Goal: Task Accomplishment & Management: Use online tool/utility

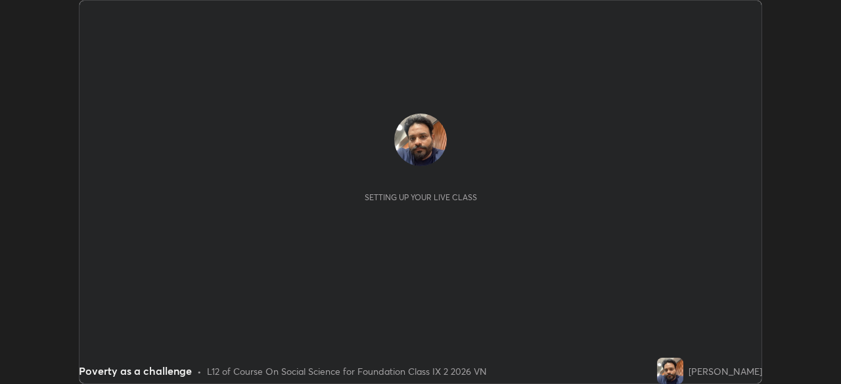
scroll to position [384, 840]
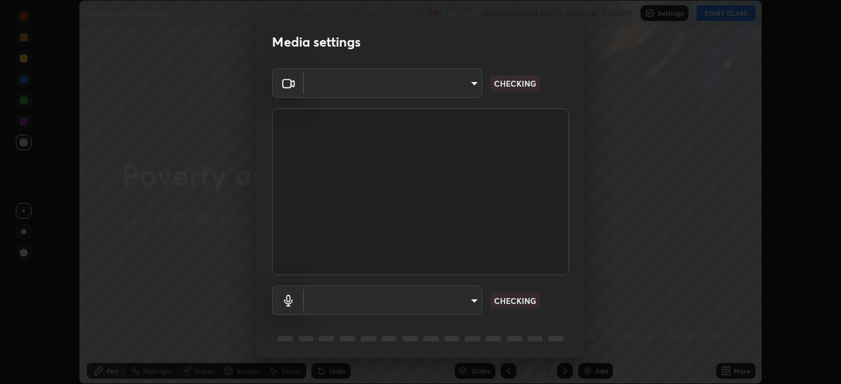
type input "9233a0e0a263b929919b735b0f084d3bf96293af2dbdf5f4a7f48b79dee29d39"
type input "communications"
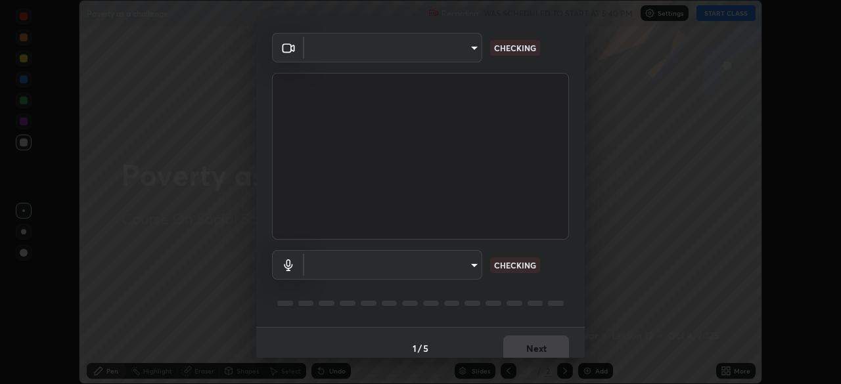
scroll to position [47, 0]
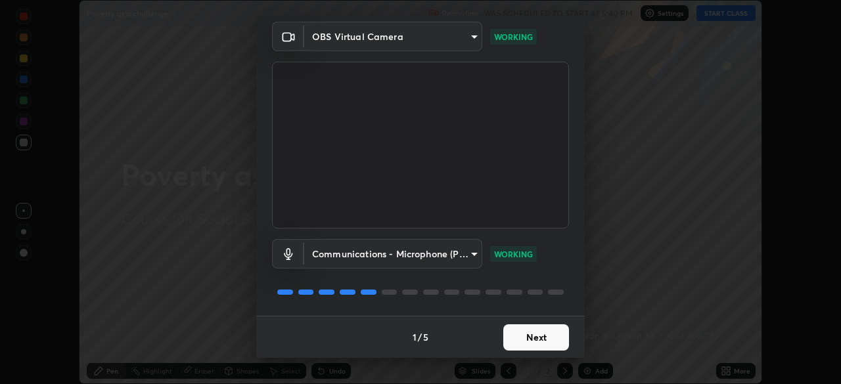
click at [557, 337] on button "Next" at bounding box center [536, 338] width 66 height 26
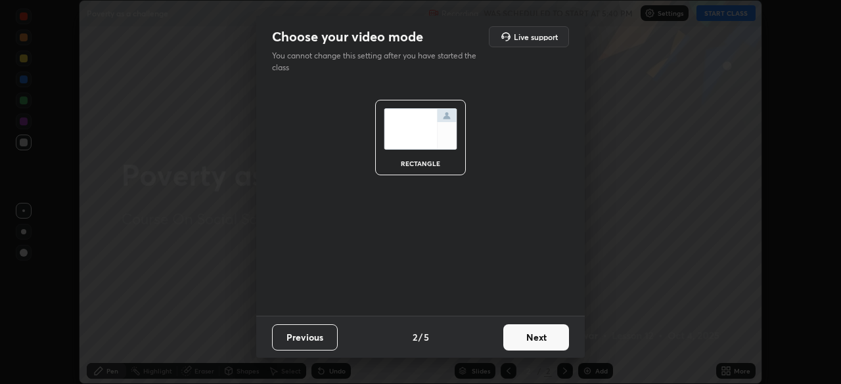
scroll to position [0, 0]
click at [557, 338] on button "Next" at bounding box center [536, 338] width 66 height 26
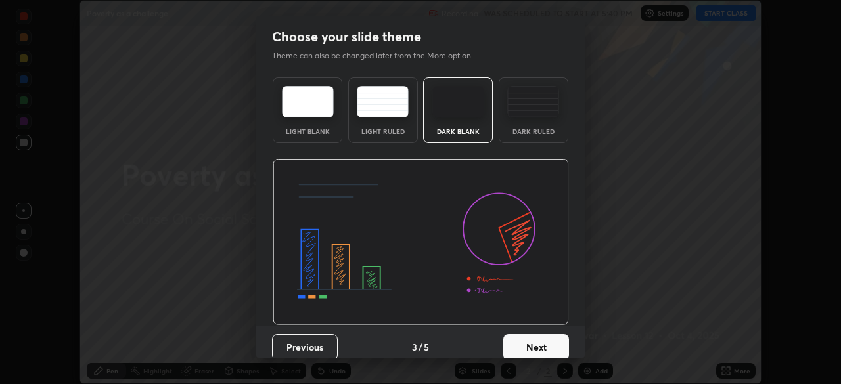
click at [554, 337] on button "Next" at bounding box center [536, 347] width 66 height 26
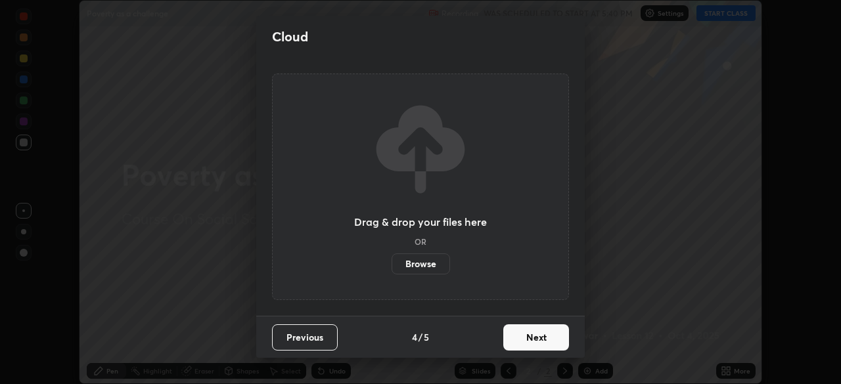
click at [551, 340] on button "Next" at bounding box center [536, 338] width 66 height 26
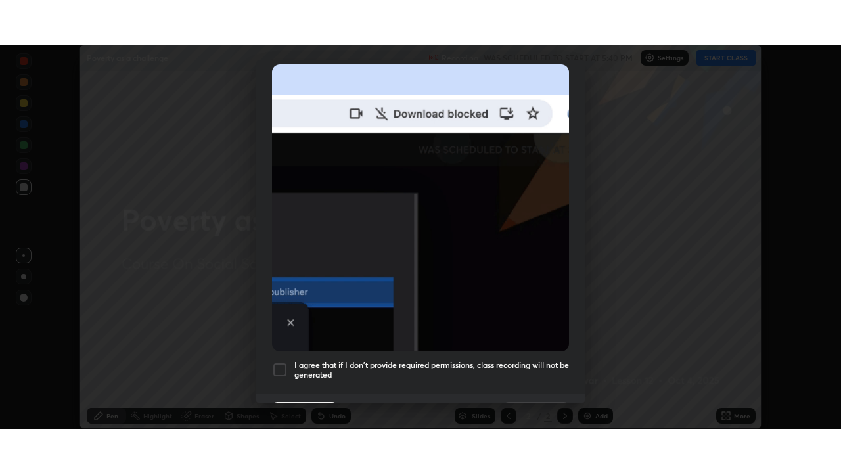
scroll to position [315, 0]
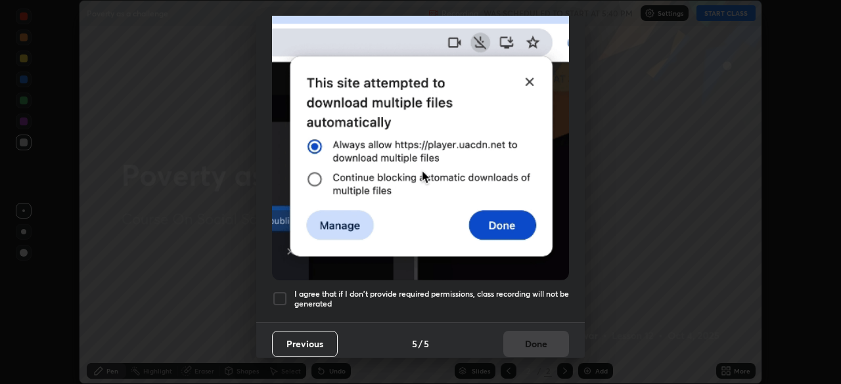
click at [522, 289] on h5 "I agree that if I don't provide required permissions, class recording will not …" at bounding box center [431, 299] width 275 height 20
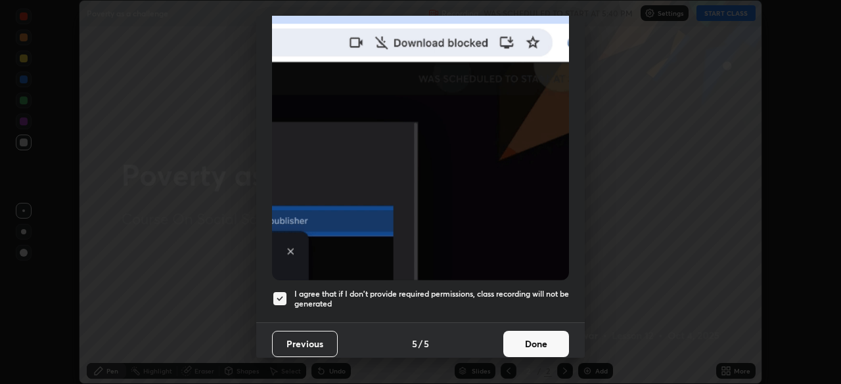
click at [516, 337] on button "Done" at bounding box center [536, 344] width 66 height 26
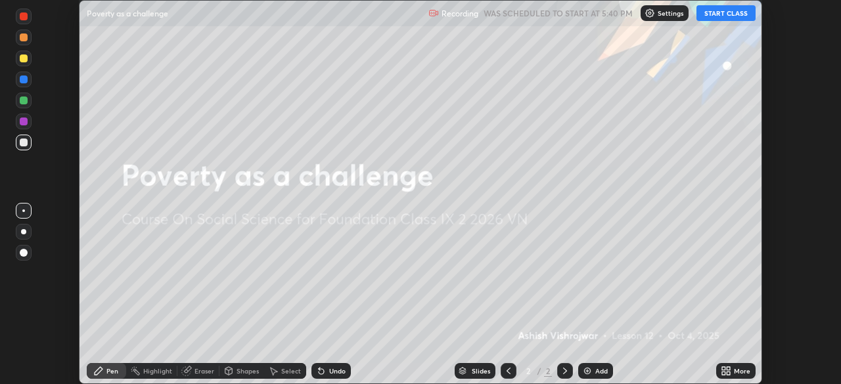
click at [720, 11] on button "START CLASS" at bounding box center [726, 13] width 59 height 16
click at [743, 373] on div "More" at bounding box center [742, 371] width 16 height 7
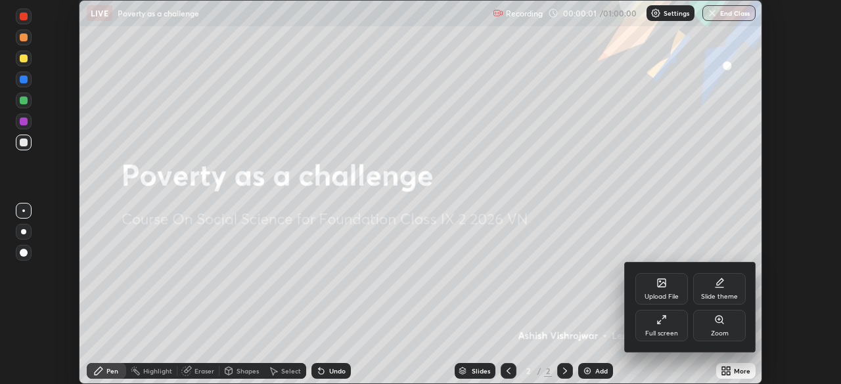
click at [681, 323] on div "Full screen" at bounding box center [661, 326] width 53 height 32
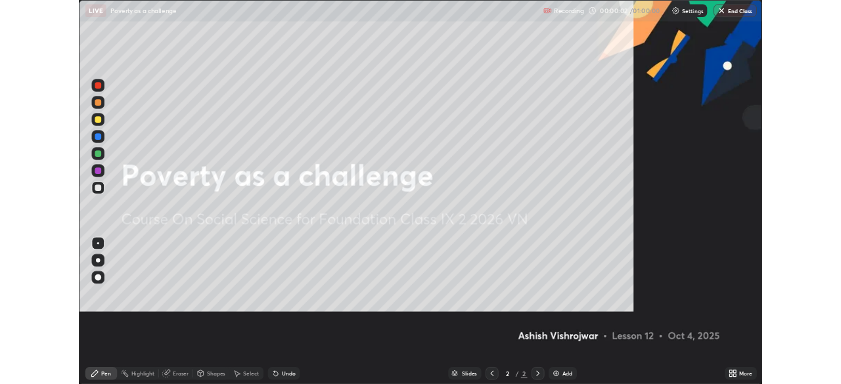
scroll to position [473, 841]
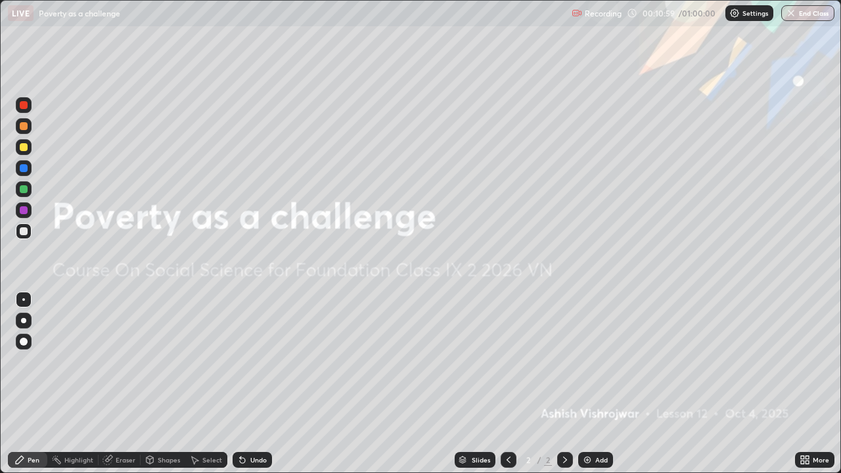
click at [595, 384] on div "Add" at bounding box center [601, 460] width 12 height 7
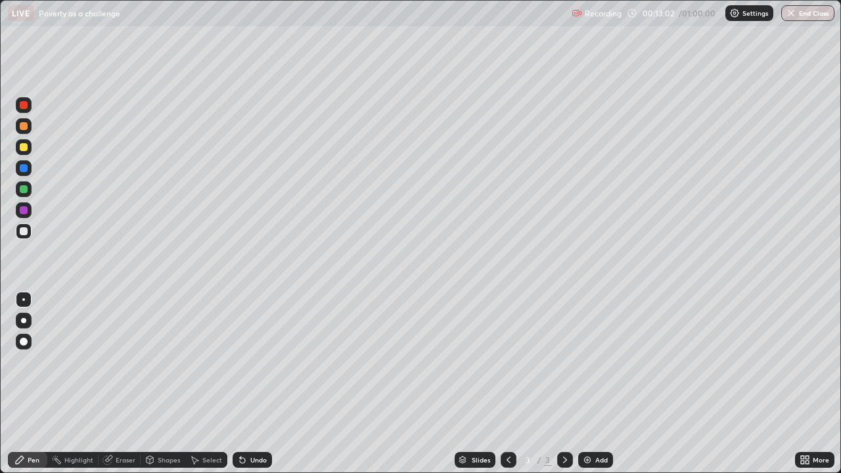
click at [119, 384] on div "Eraser" at bounding box center [126, 460] width 20 height 7
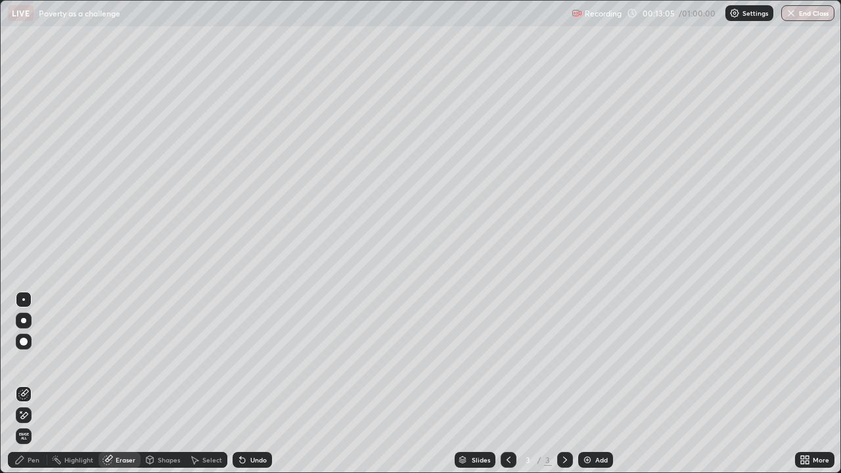
click at [30, 384] on div "Pen" at bounding box center [34, 460] width 12 height 7
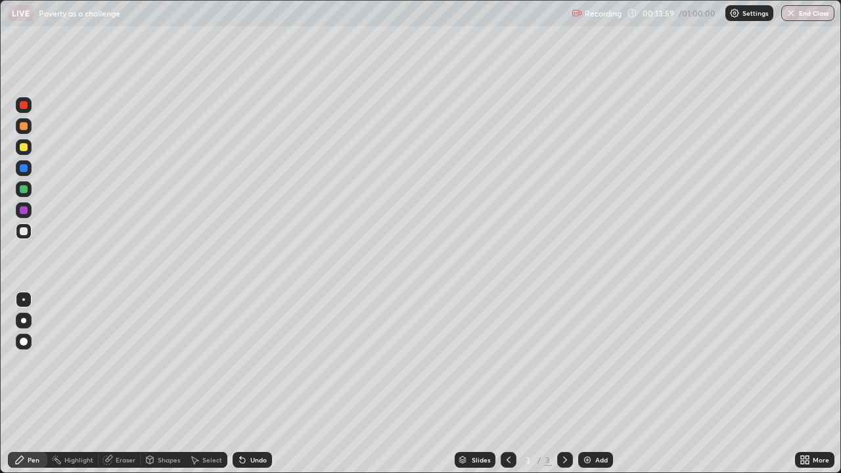
click at [589, 384] on div "Add" at bounding box center [595, 460] width 35 height 16
click at [595, 384] on div "Add" at bounding box center [595, 460] width 35 height 16
click at [112, 384] on icon at bounding box center [108, 460] width 11 height 11
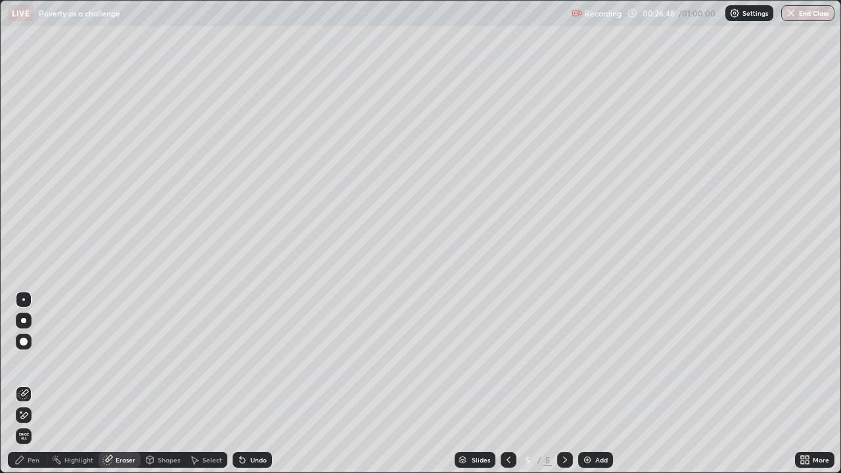
click at [35, 384] on div "Pen" at bounding box center [34, 460] width 12 height 7
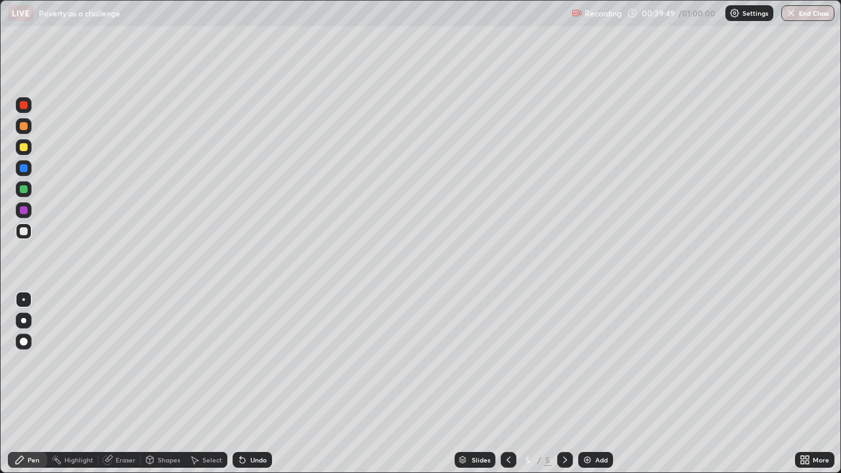
click at [591, 384] on div "Add" at bounding box center [595, 460] width 35 height 16
click at [124, 384] on div "Eraser" at bounding box center [126, 460] width 20 height 7
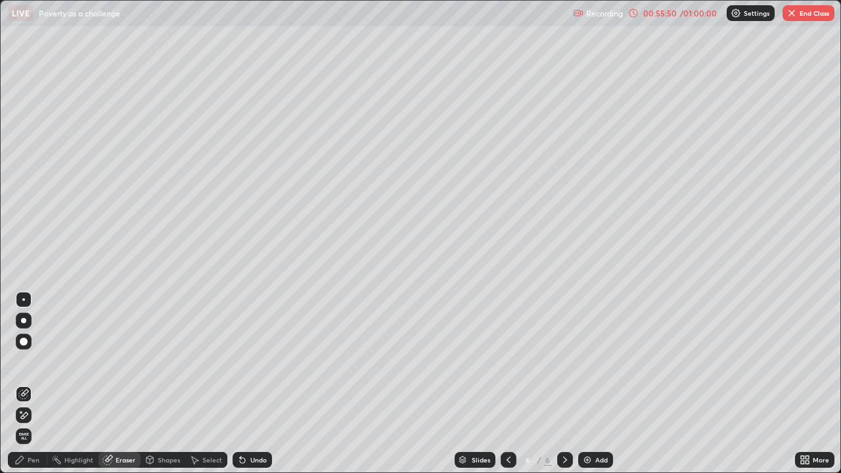
click at [39, 384] on div "Pen" at bounding box center [27, 460] width 39 height 16
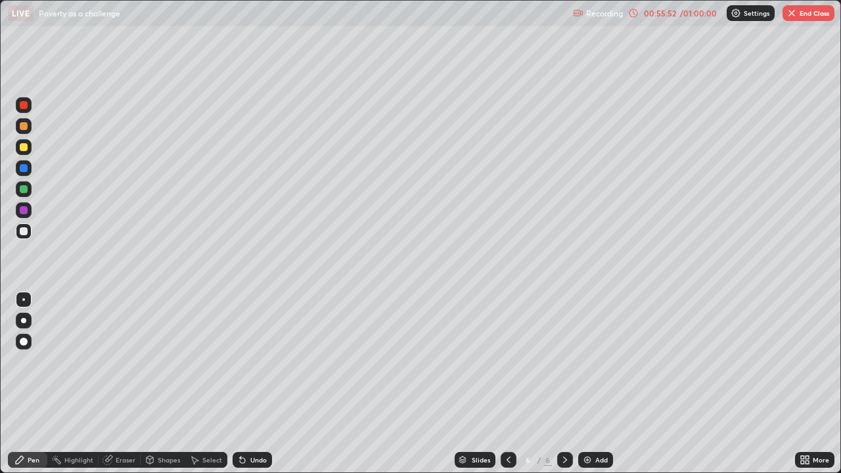
click at [803, 15] on button "End Class" at bounding box center [809, 13] width 52 height 16
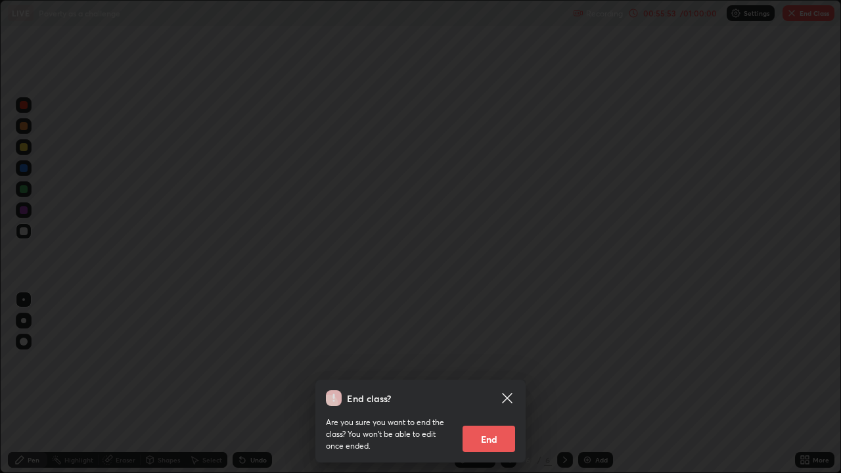
click at [492, 384] on button "End" at bounding box center [489, 439] width 53 height 26
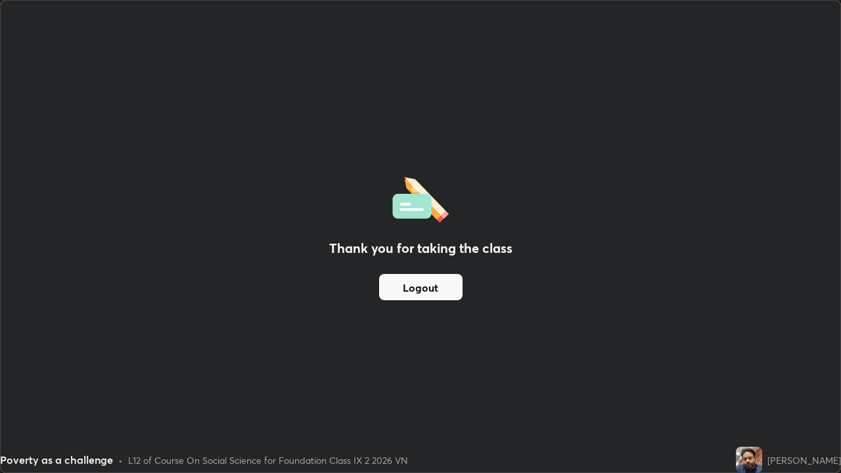
click at [576, 251] on div "Thank you for taking the class Logout" at bounding box center [421, 237] width 840 height 472
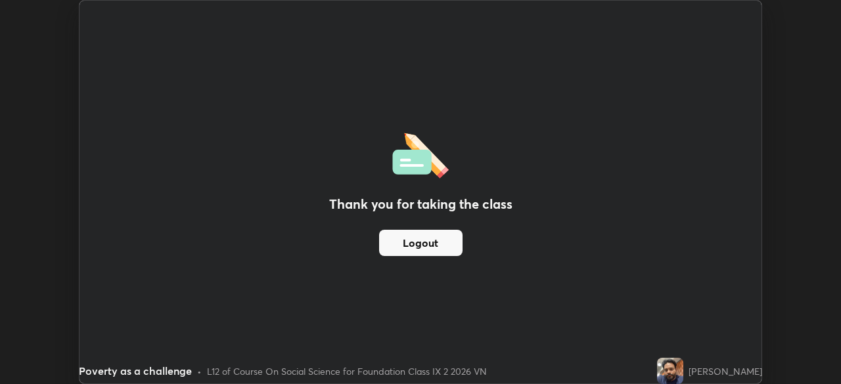
scroll to position [65327, 64870]
